Goal: Task Accomplishment & Management: Use online tool/utility

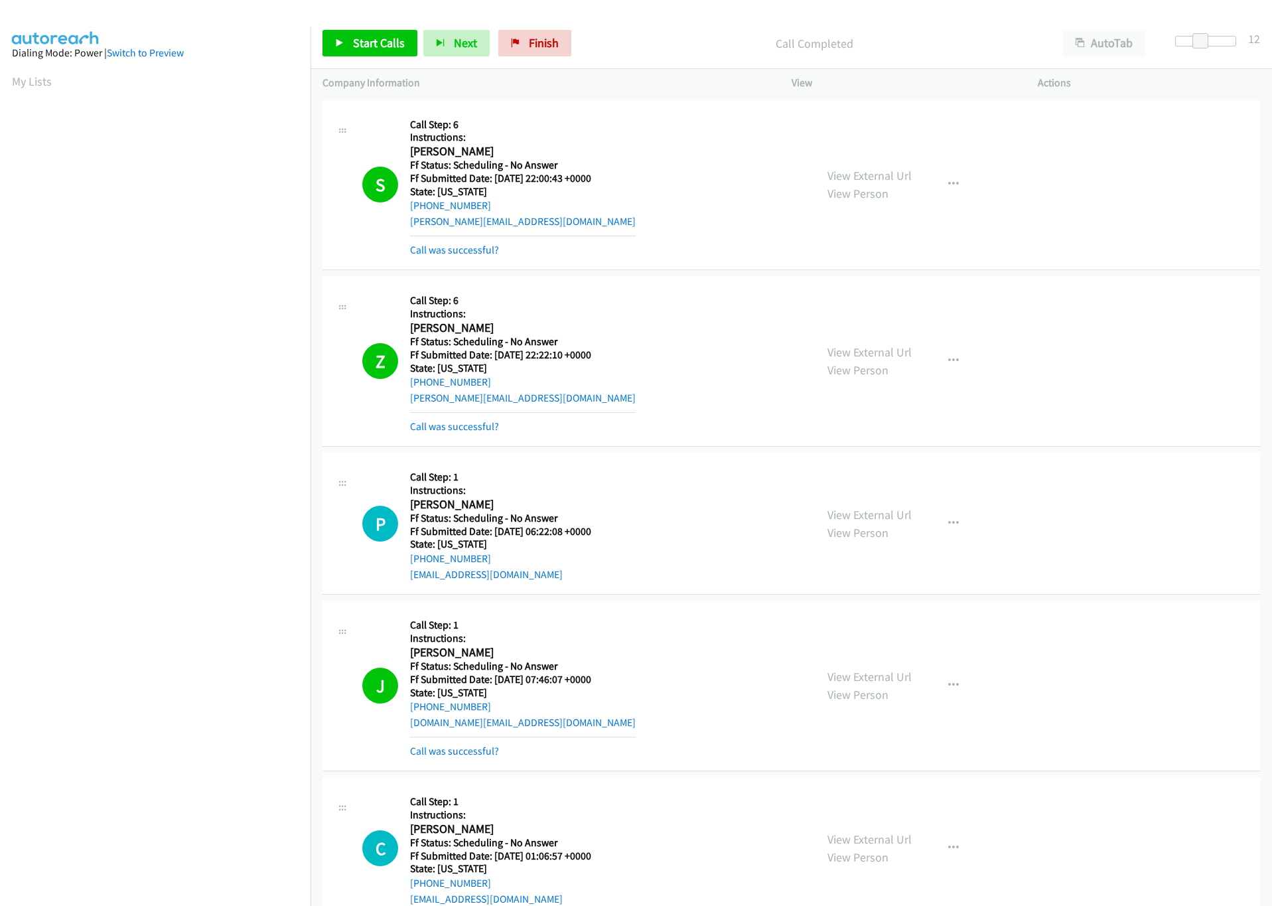
scroll to position [1692, 0]
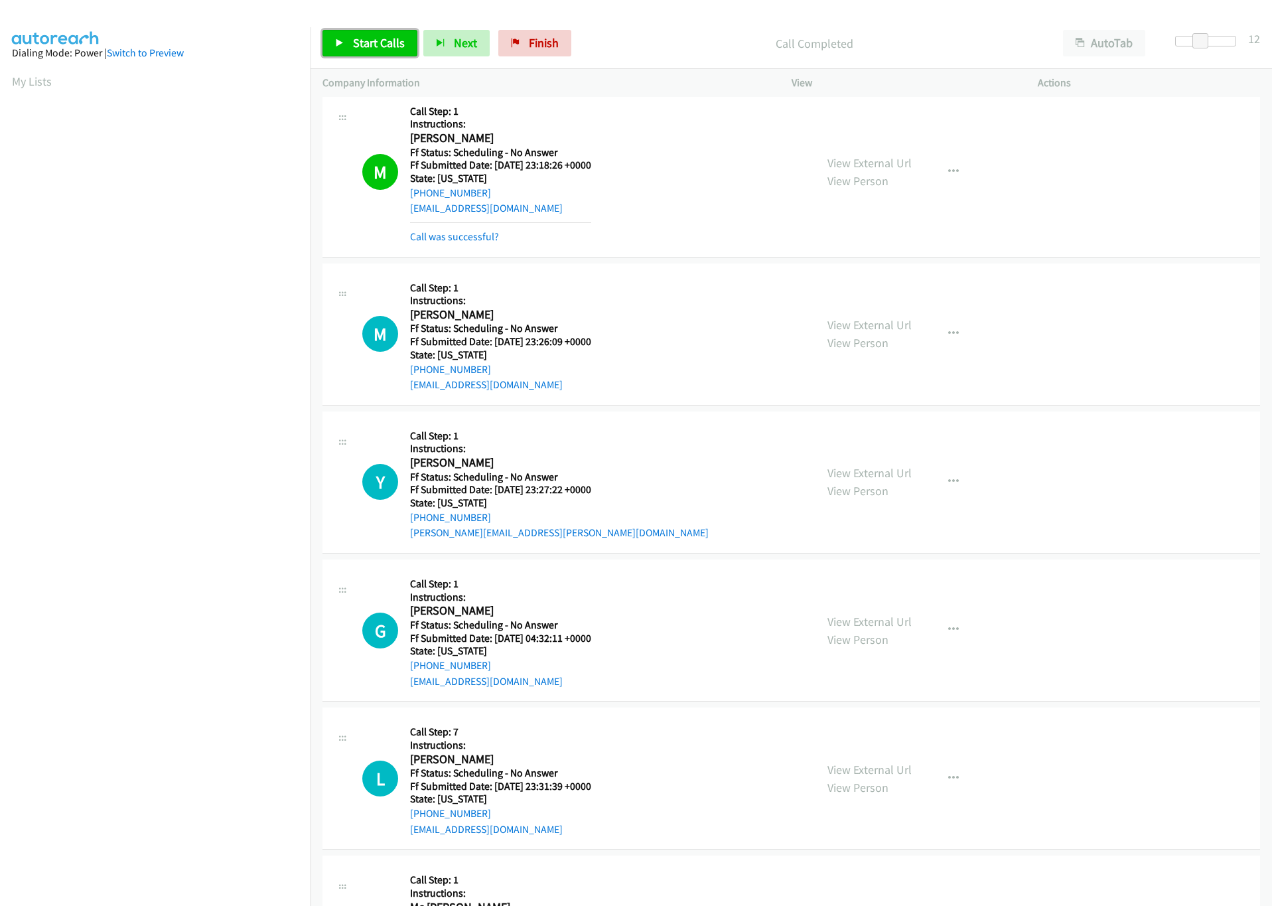
click at [370, 37] on span "Start Calls" at bounding box center [379, 42] width 52 height 15
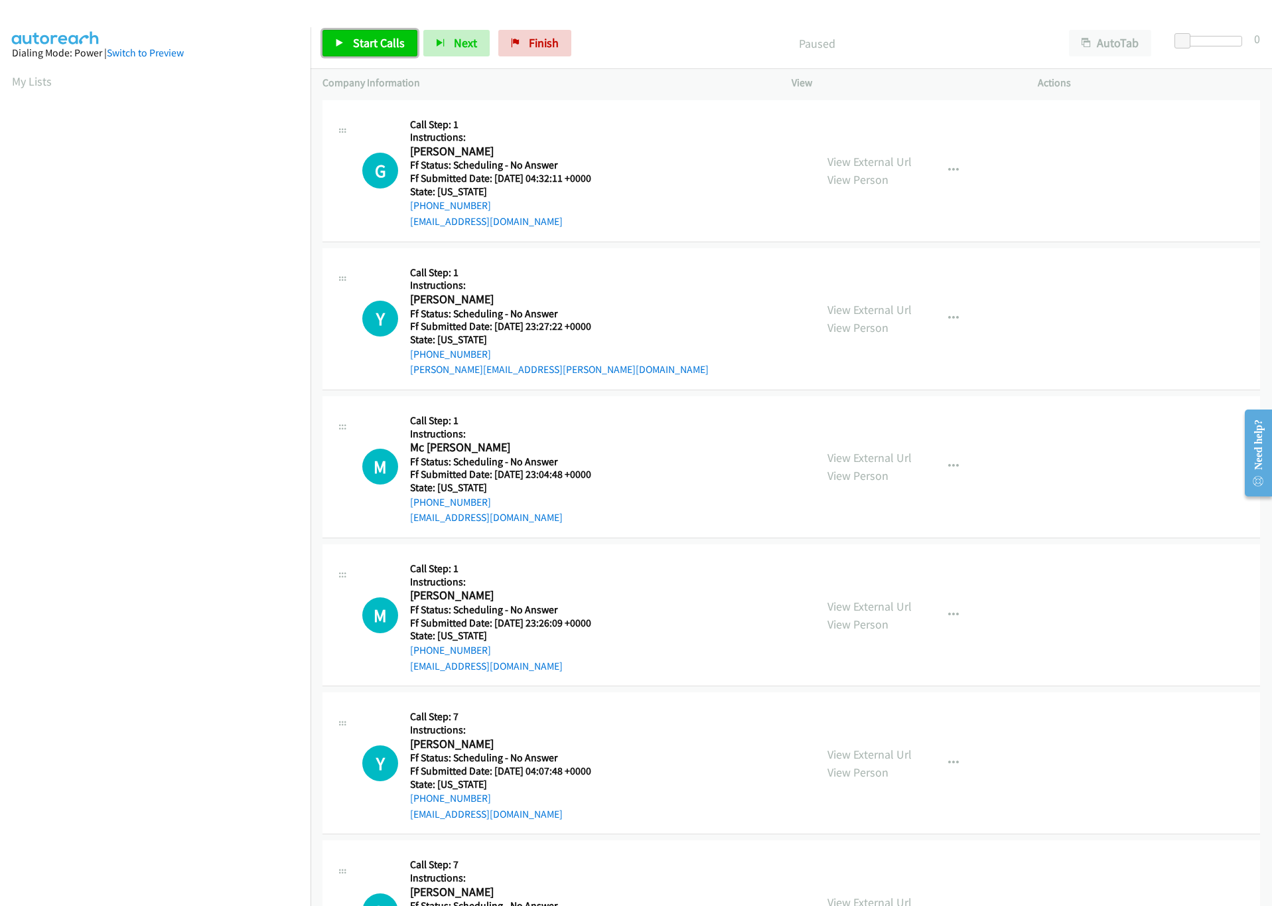
click at [358, 36] on span "Start Calls" at bounding box center [379, 42] width 52 height 15
click at [1207, 40] on div at bounding box center [1211, 41] width 61 height 11
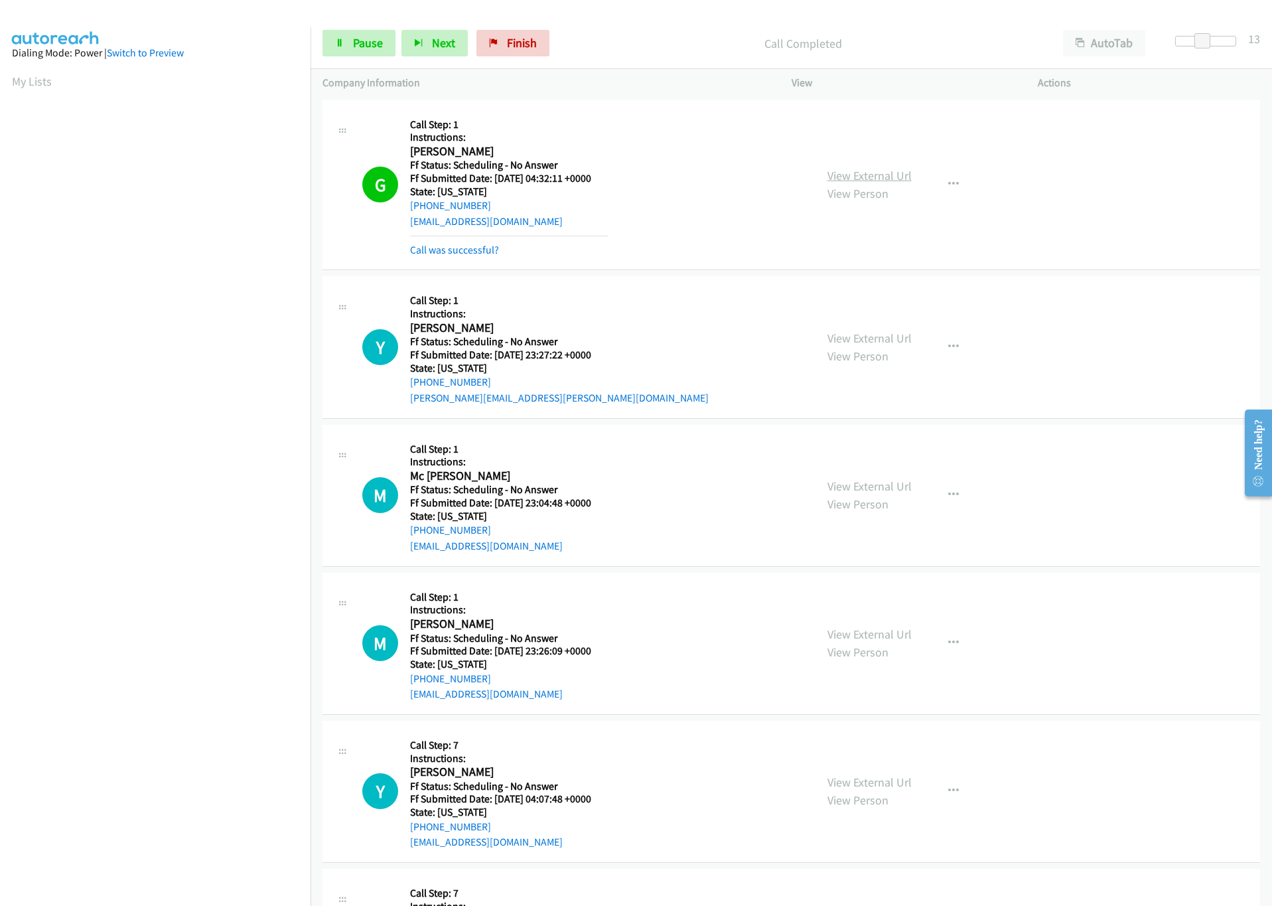
click at [867, 171] on link "View External Url" at bounding box center [870, 175] width 84 height 15
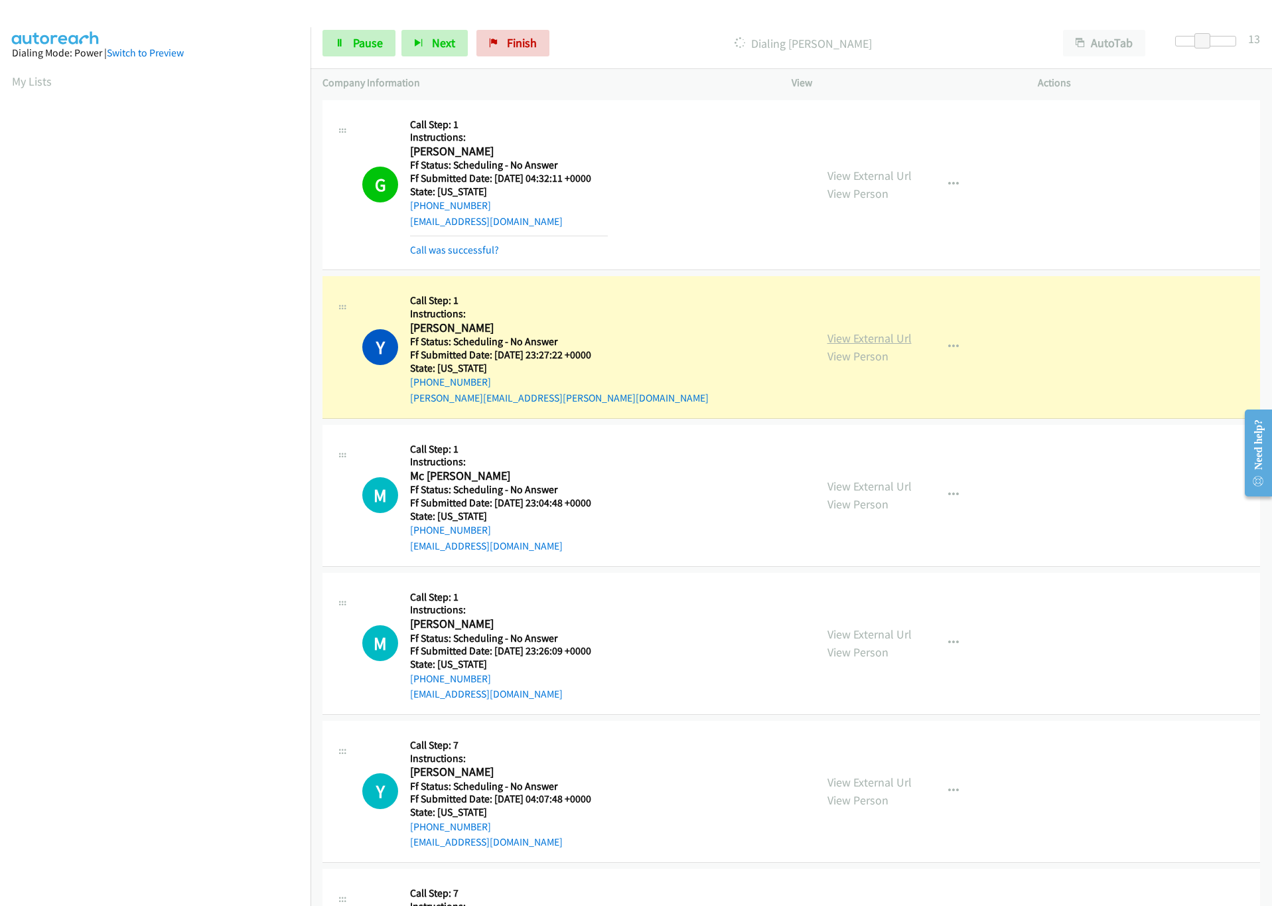
click at [874, 337] on link "View External Url" at bounding box center [870, 338] width 84 height 15
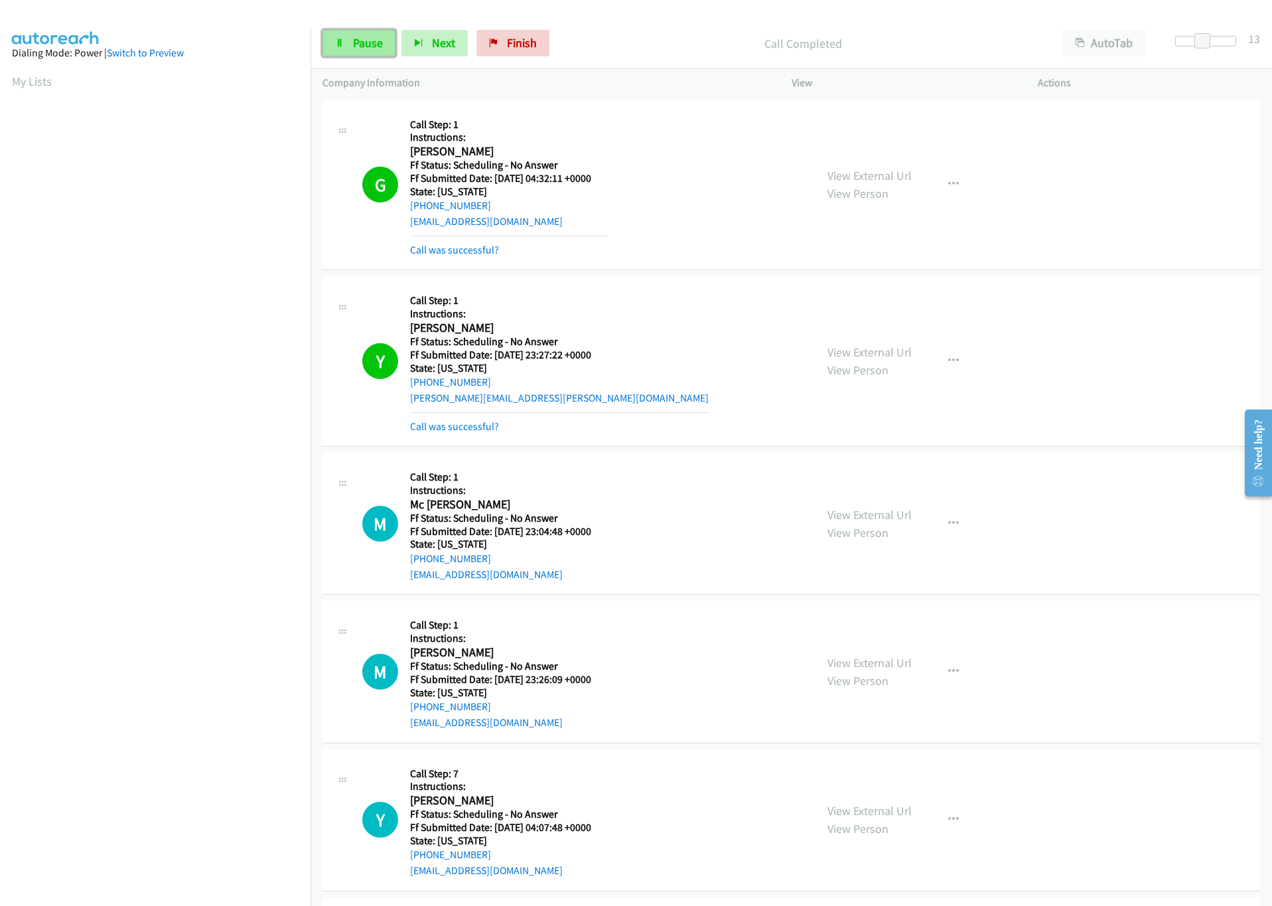
click at [343, 42] on icon at bounding box center [339, 43] width 9 height 9
click at [349, 40] on link "Start Calls" at bounding box center [370, 43] width 95 height 27
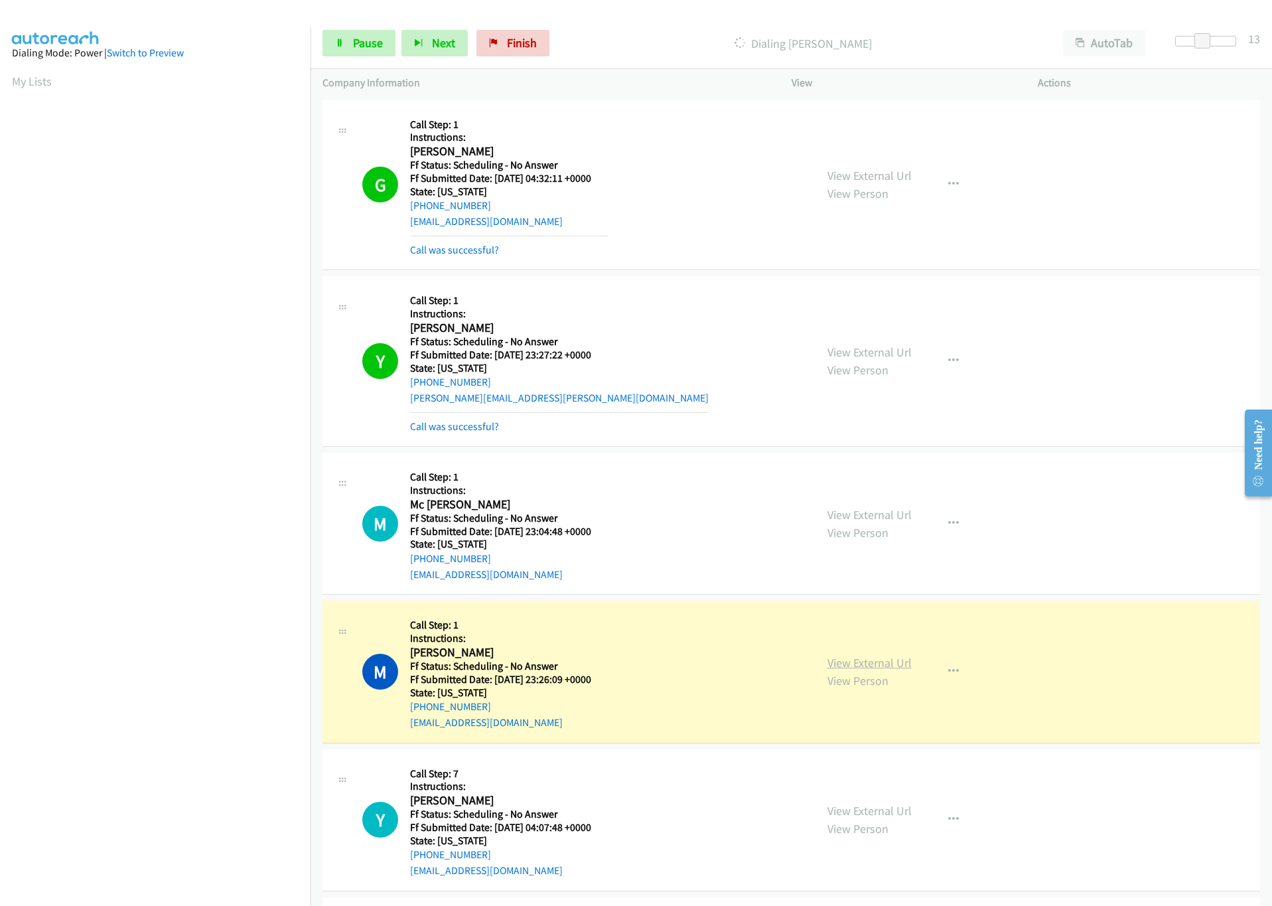
click at [876, 662] on link "View External Url" at bounding box center [870, 662] width 84 height 15
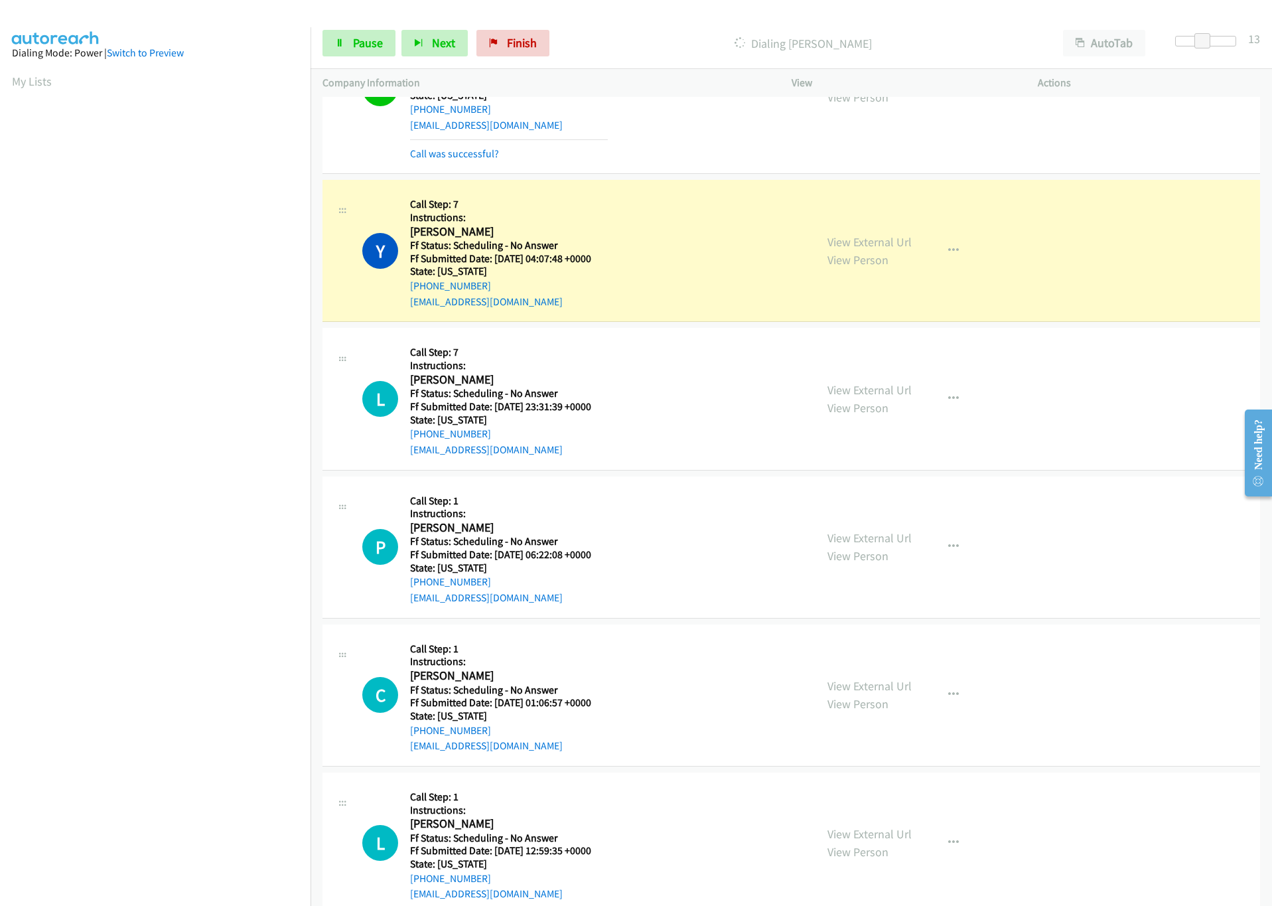
scroll to position [697, 0]
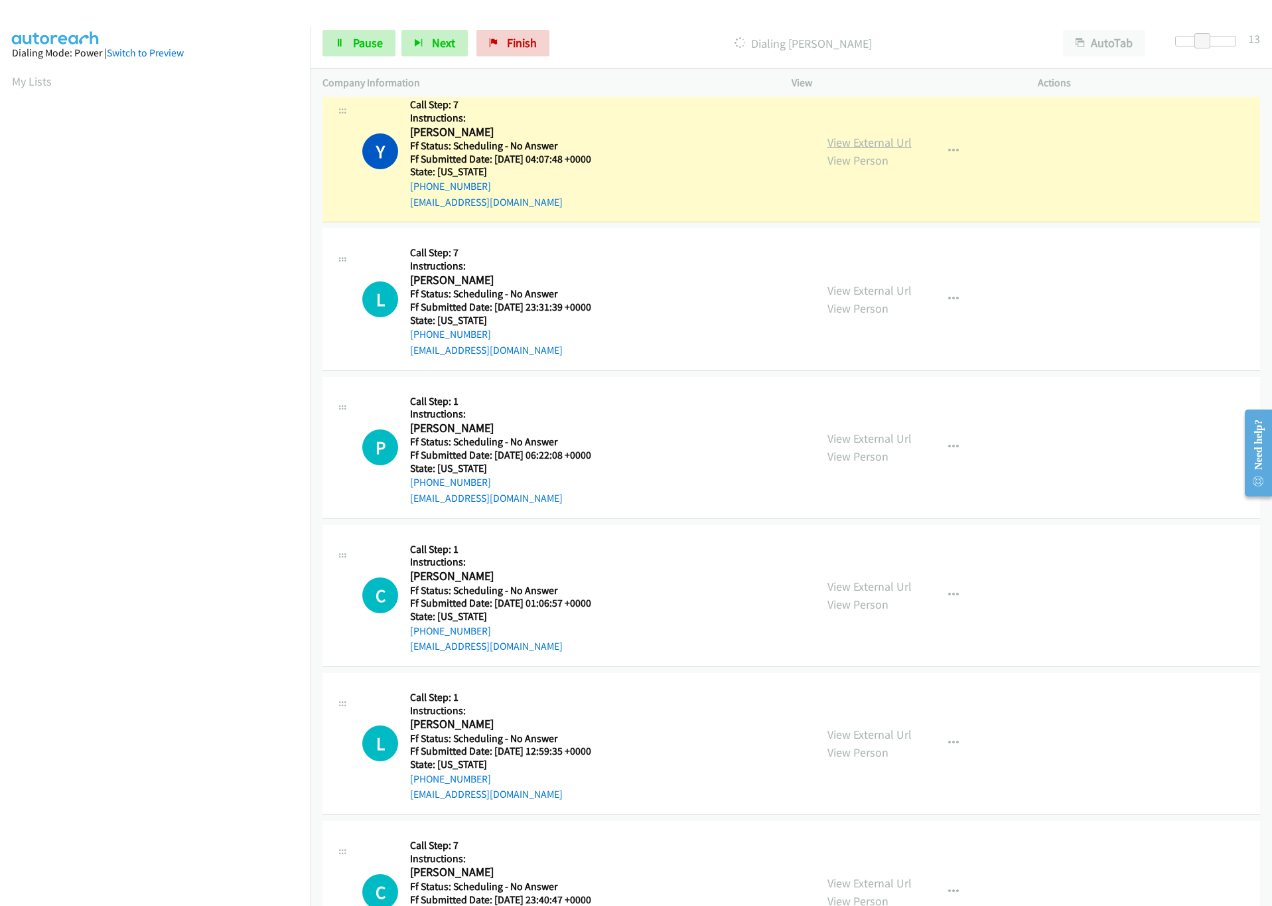
click at [880, 140] on link "View External Url" at bounding box center [870, 142] width 84 height 15
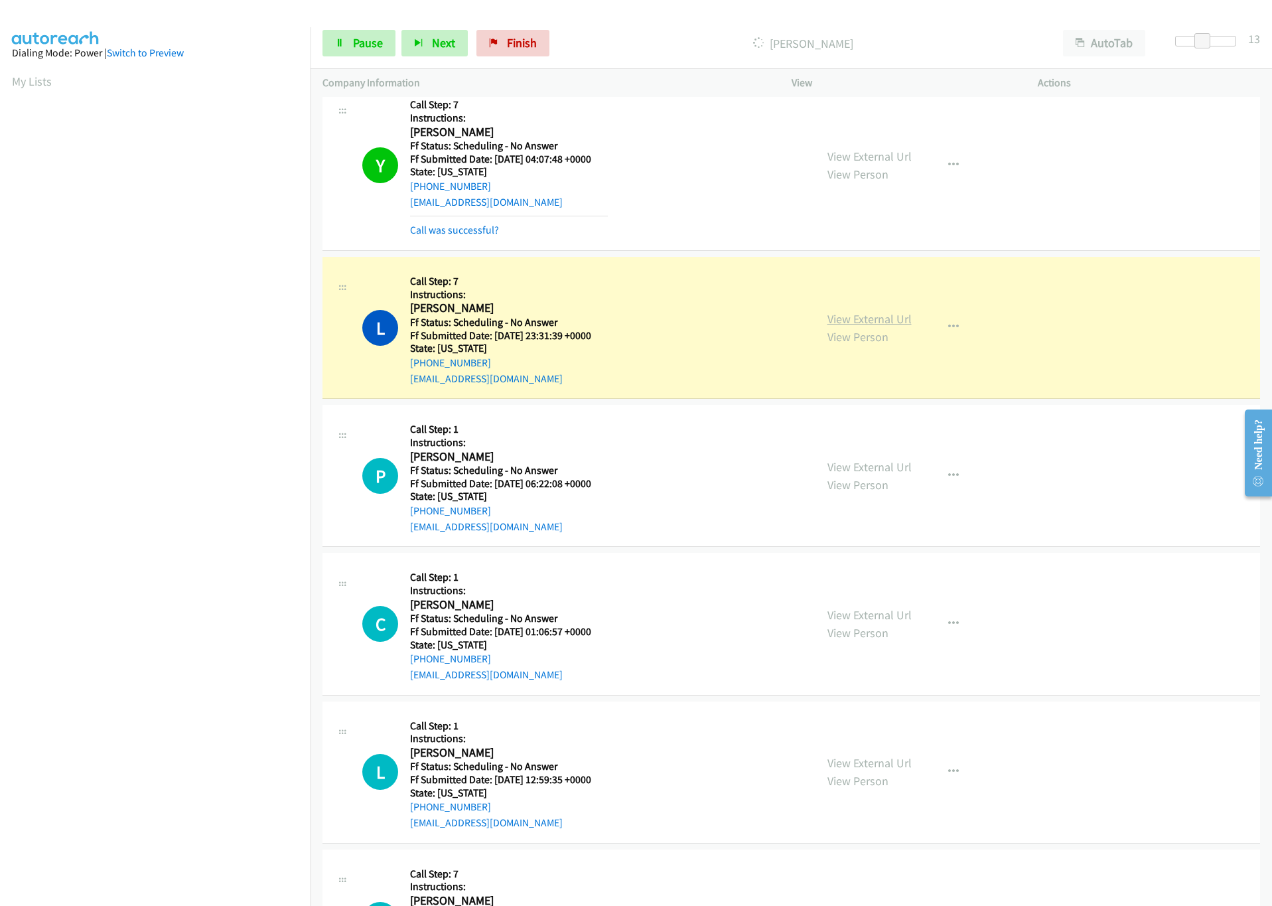
click at [874, 321] on link "View External Url" at bounding box center [870, 318] width 84 height 15
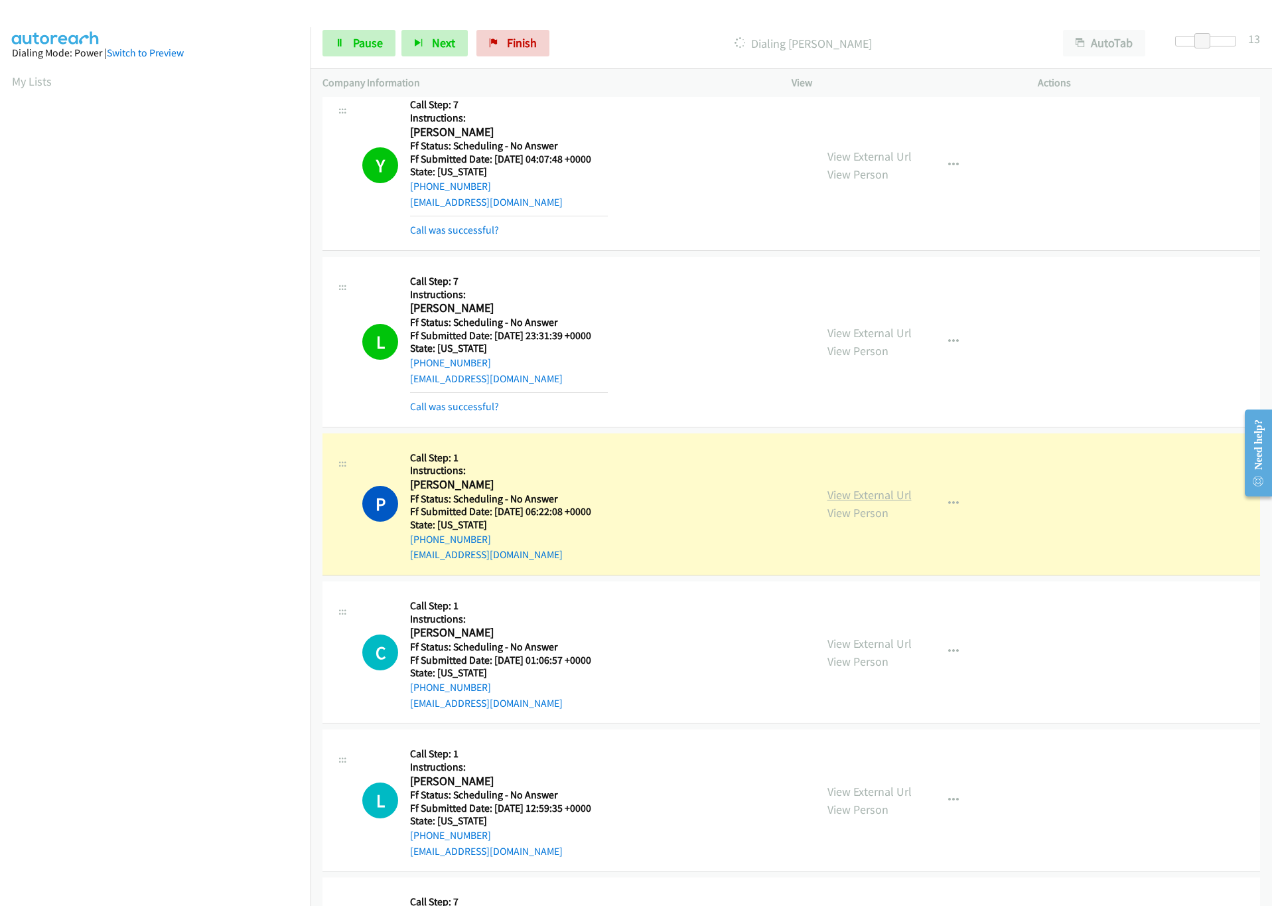
click at [888, 494] on link "View External Url" at bounding box center [870, 494] width 84 height 15
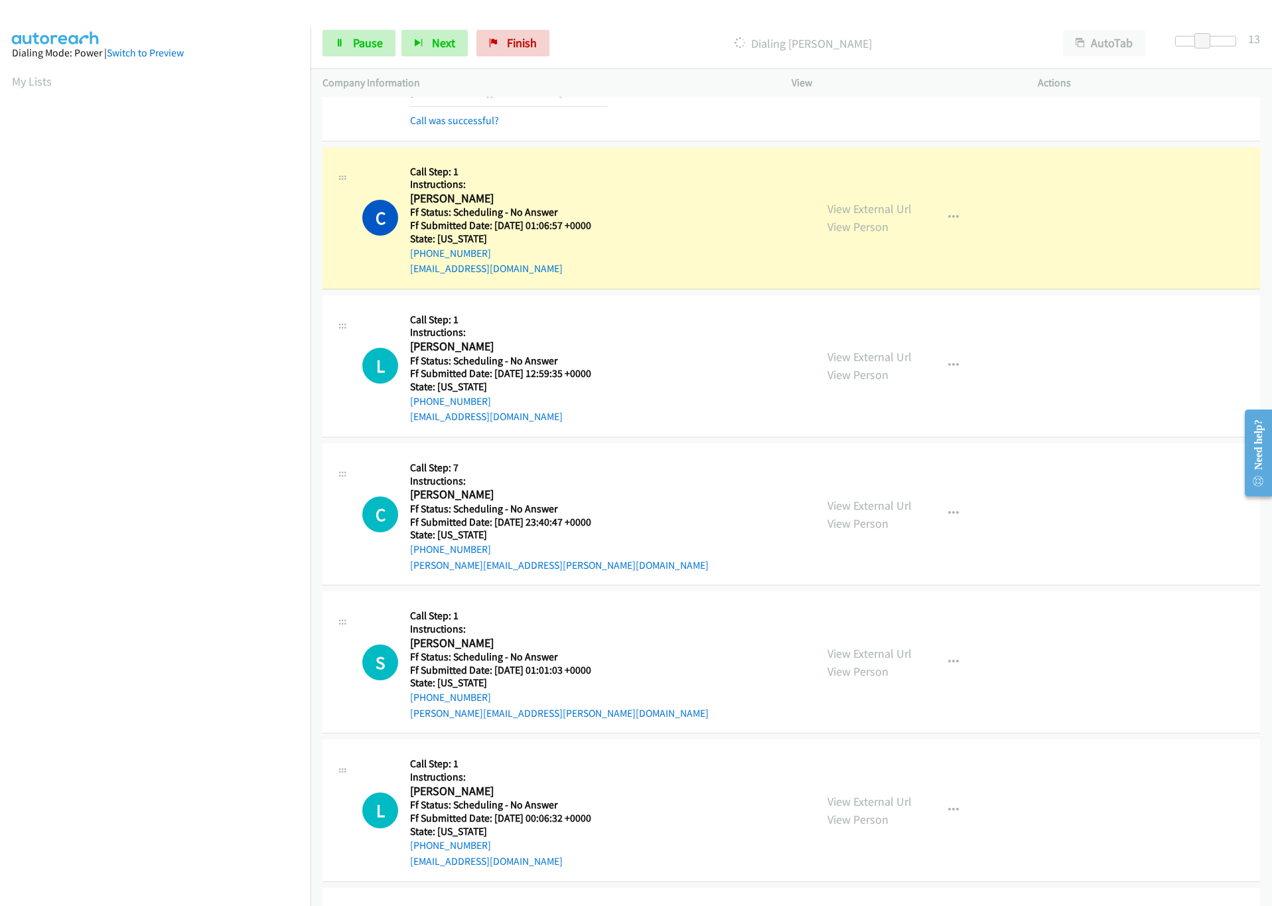
scroll to position [1195, 0]
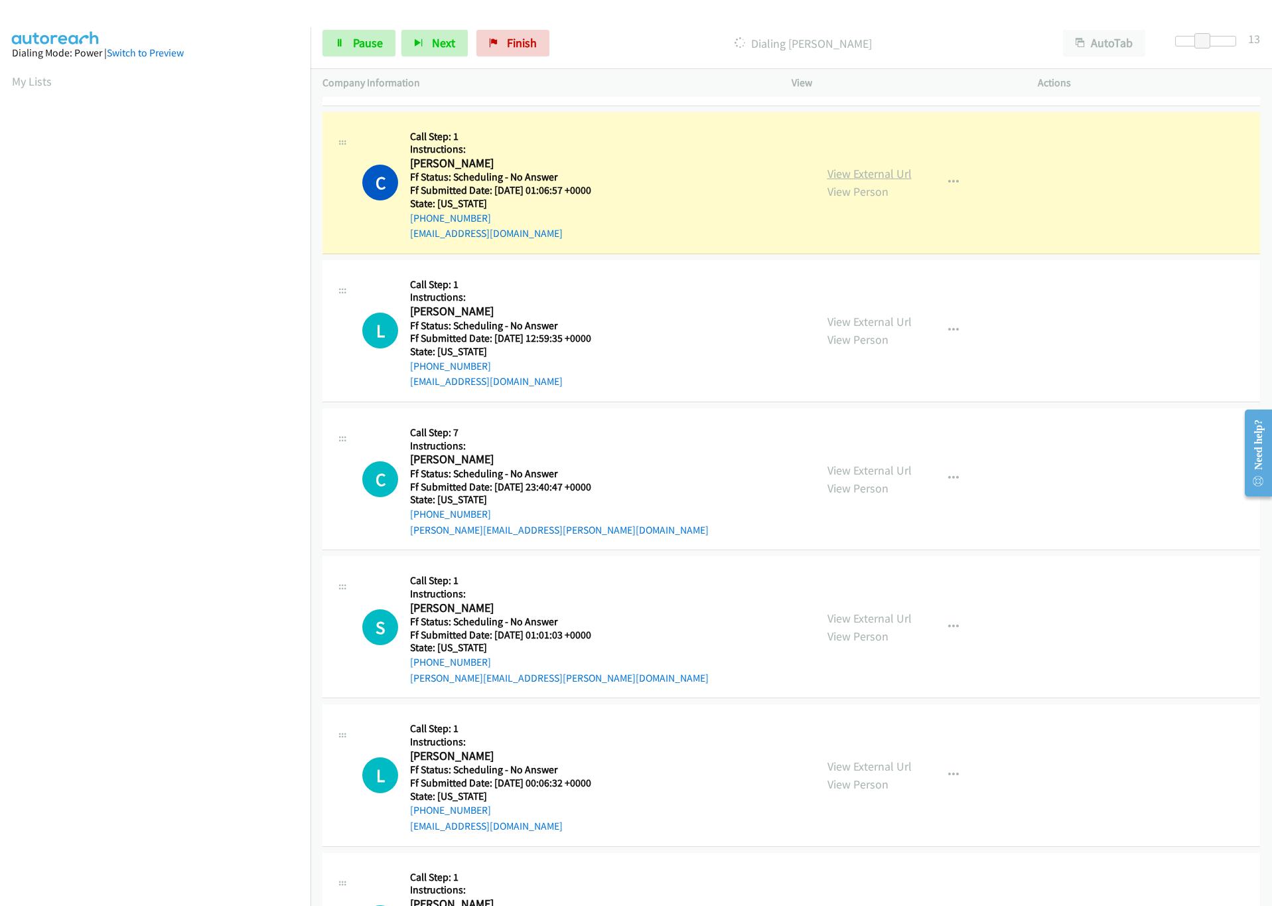
click at [876, 181] on link "View External Url" at bounding box center [870, 173] width 84 height 15
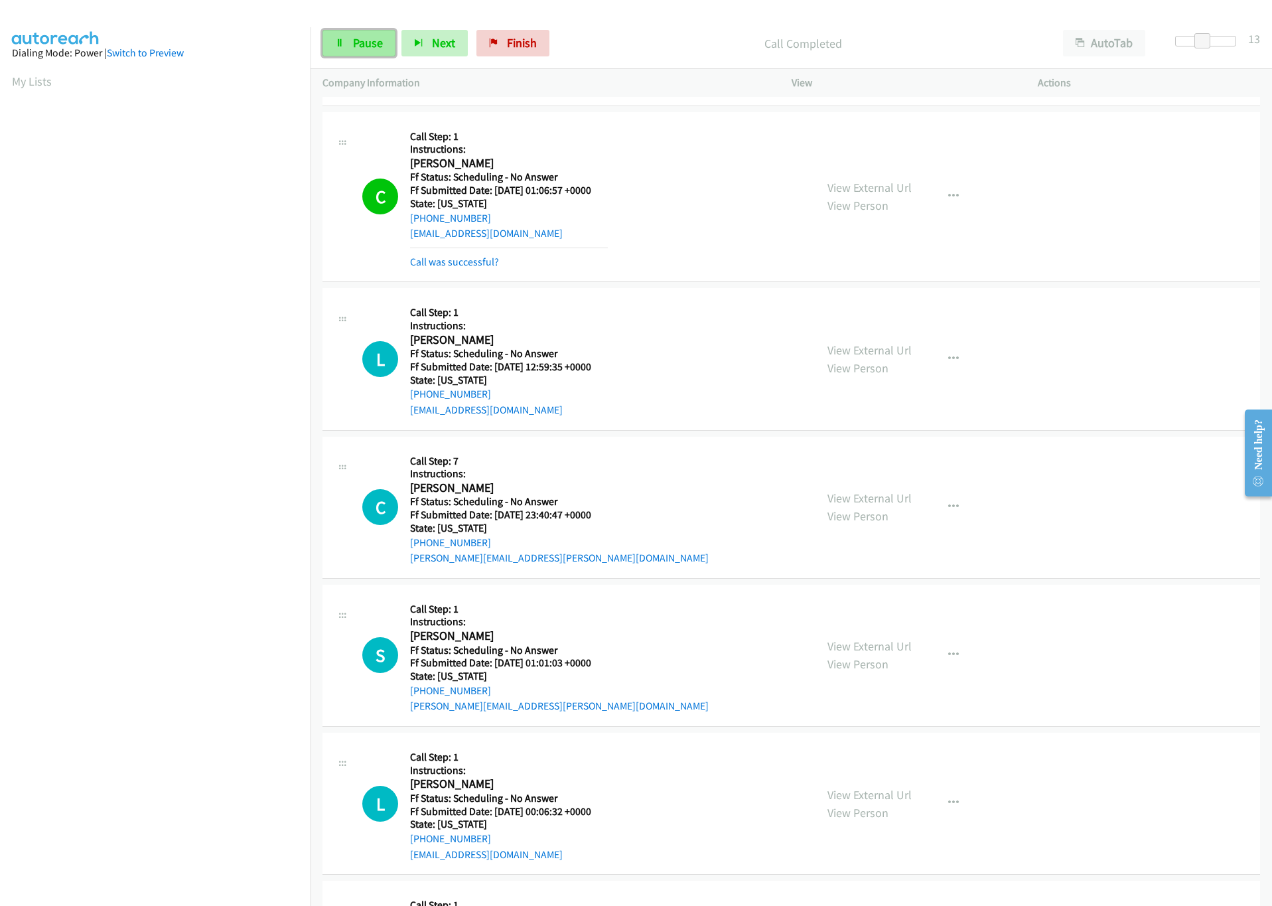
click at [374, 44] on span "Pause" at bounding box center [368, 42] width 30 height 15
click at [365, 37] on span "Start Calls" at bounding box center [379, 42] width 52 height 15
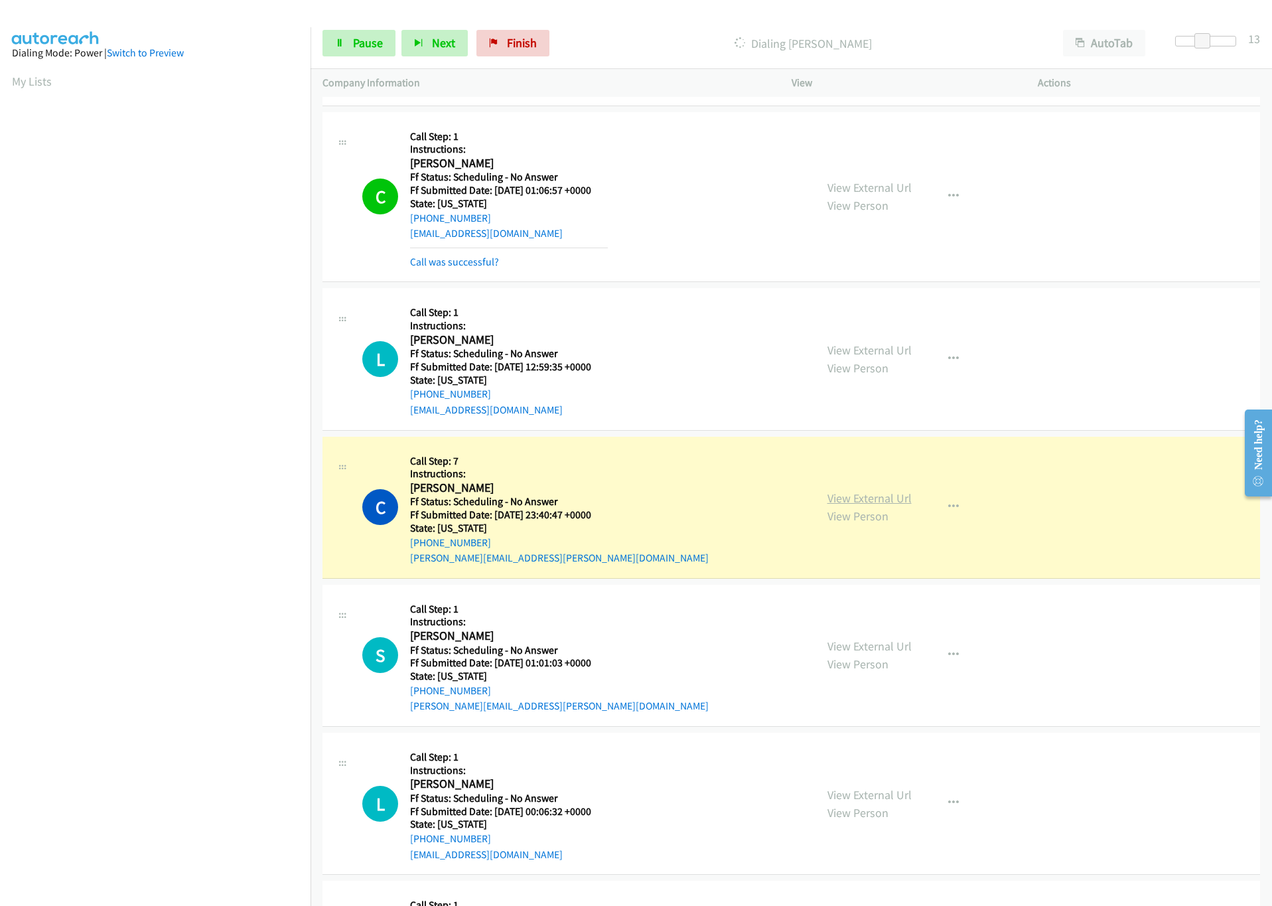
click at [882, 500] on link "View External Url" at bounding box center [870, 497] width 84 height 15
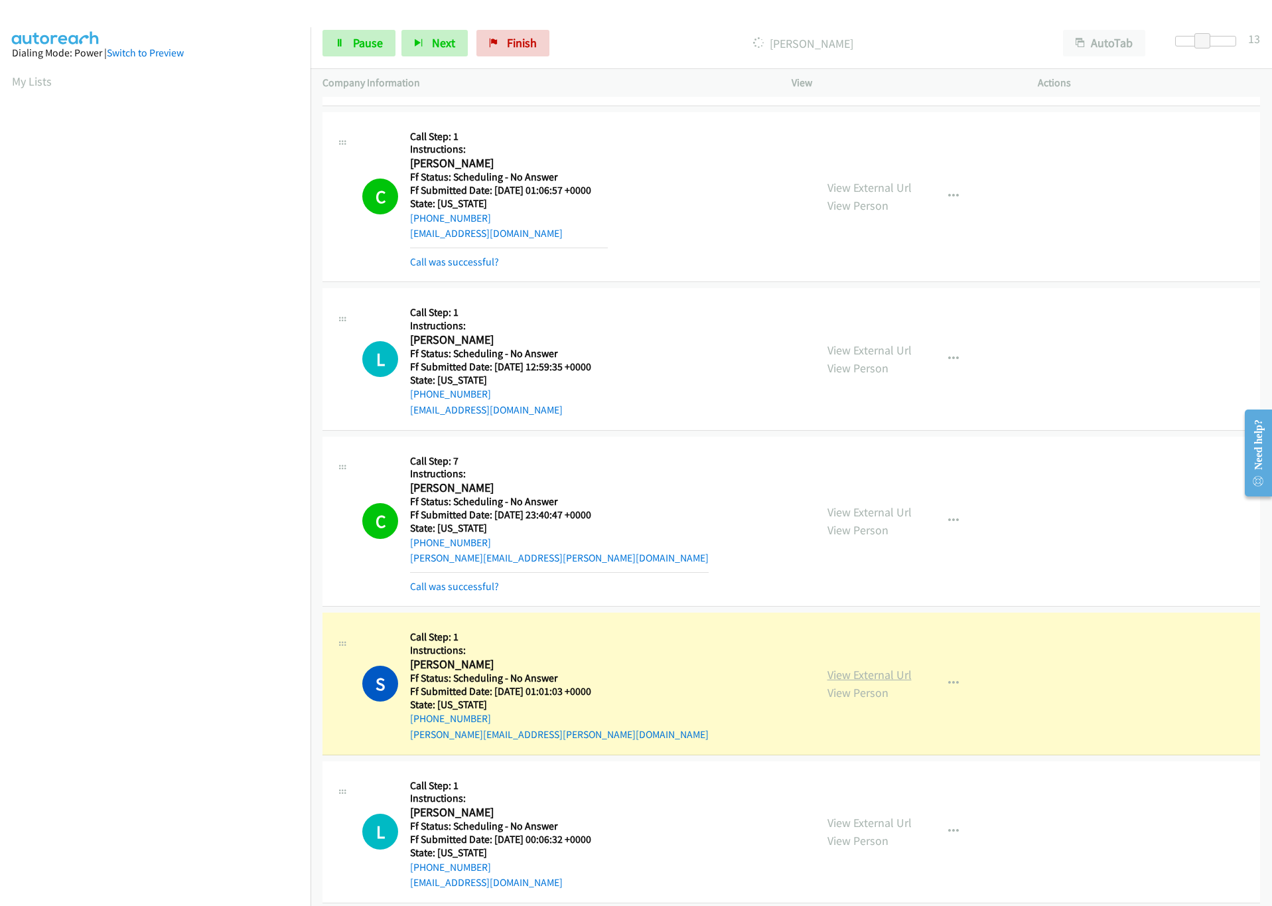
click at [886, 676] on link "View External Url" at bounding box center [870, 674] width 84 height 15
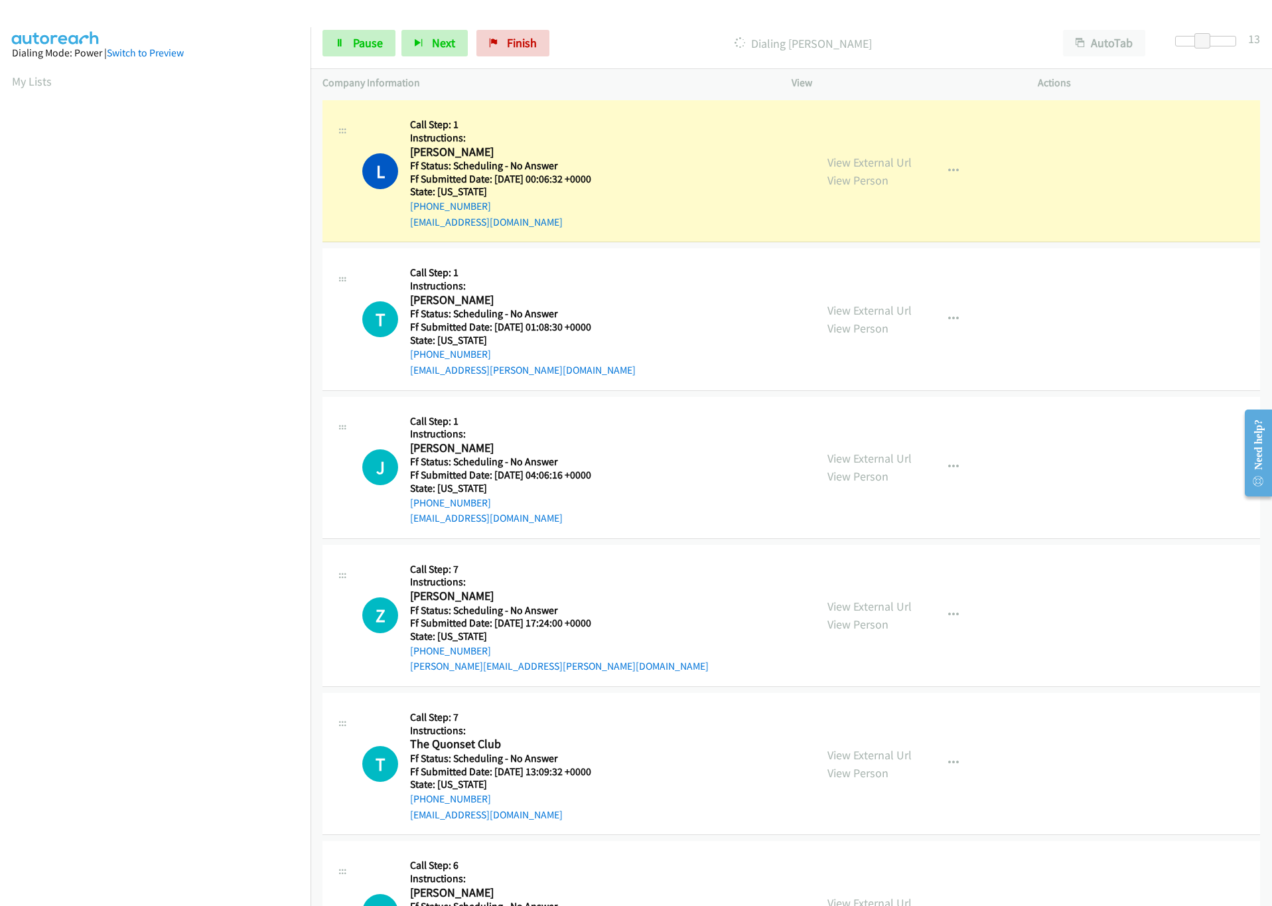
scroll to position [1892, 0]
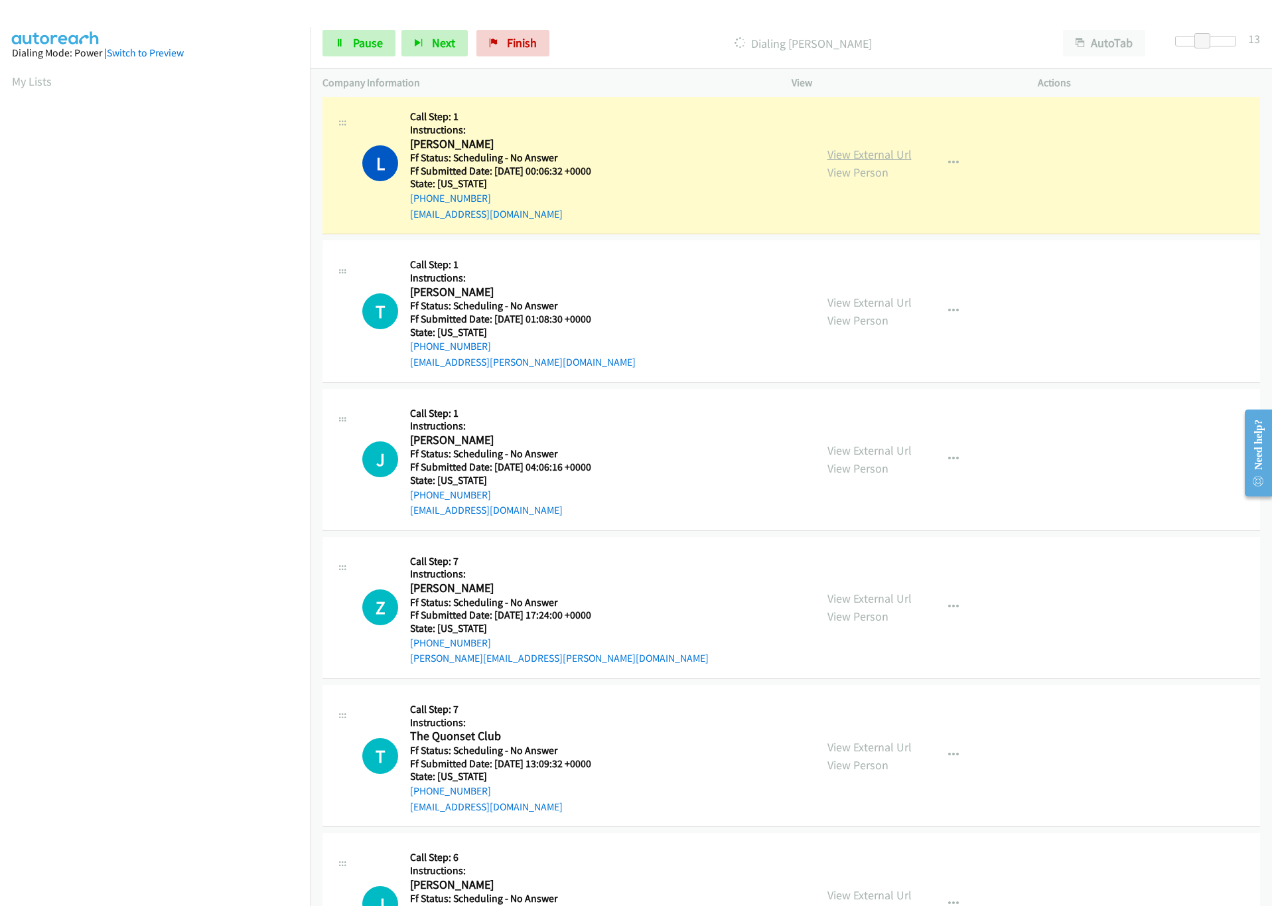
click at [892, 155] on link "View External Url" at bounding box center [870, 154] width 84 height 15
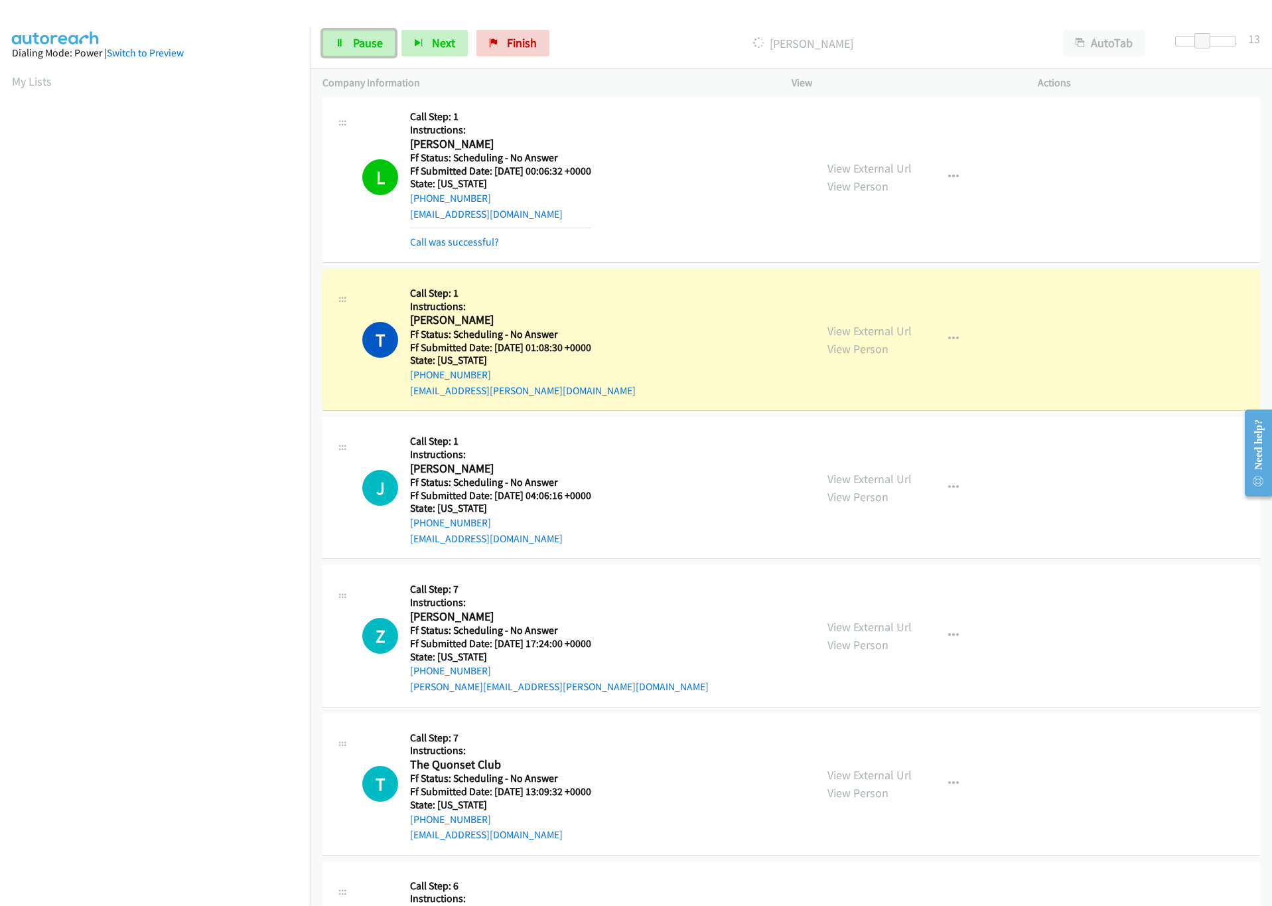
click at [377, 42] on span "Pause" at bounding box center [368, 42] width 30 height 15
click at [853, 333] on link "View External Url" at bounding box center [870, 330] width 84 height 15
